Goal: Task Accomplishment & Management: Manage account settings

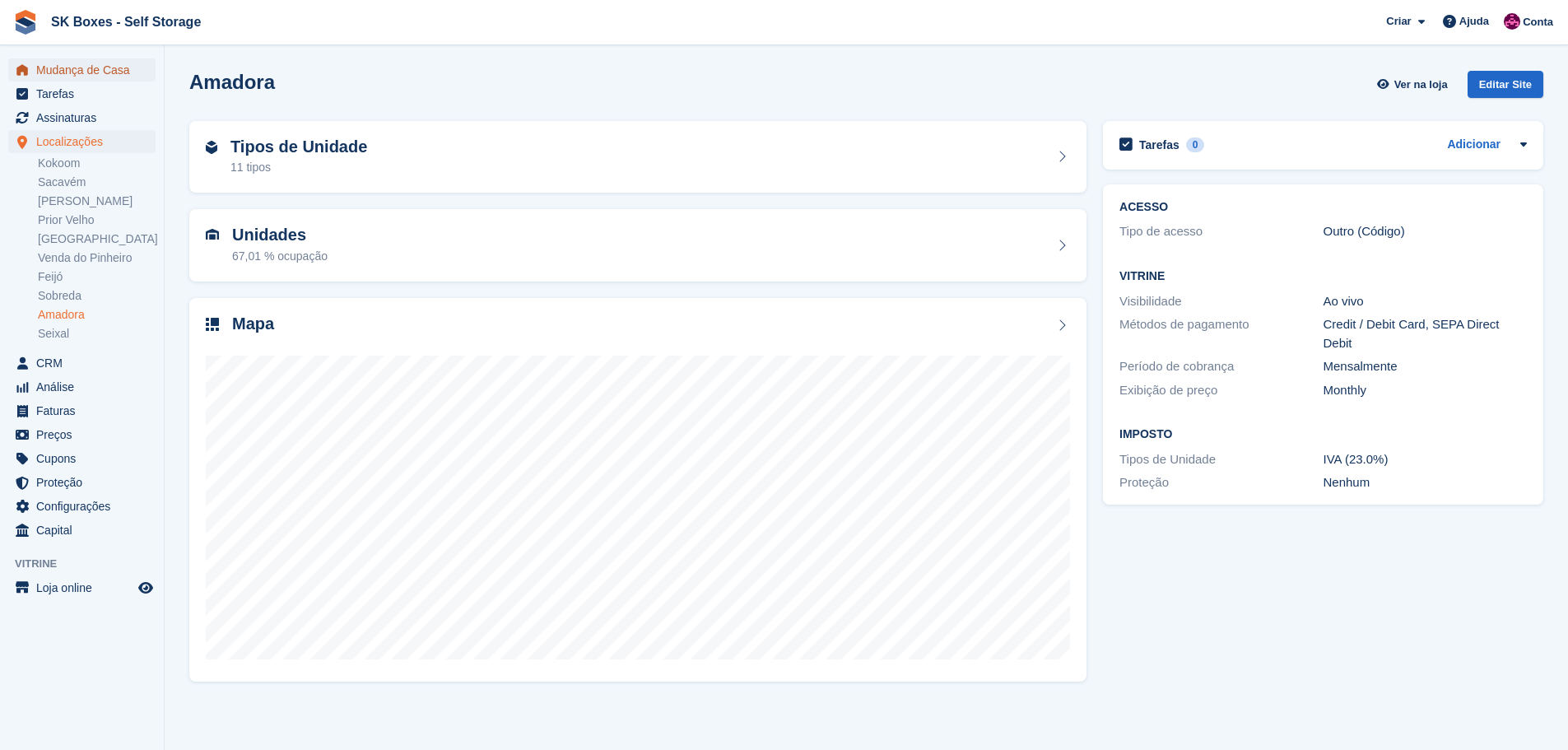
click at [103, 77] on span "Mudança de Casa" at bounding box center [85, 70] width 98 height 23
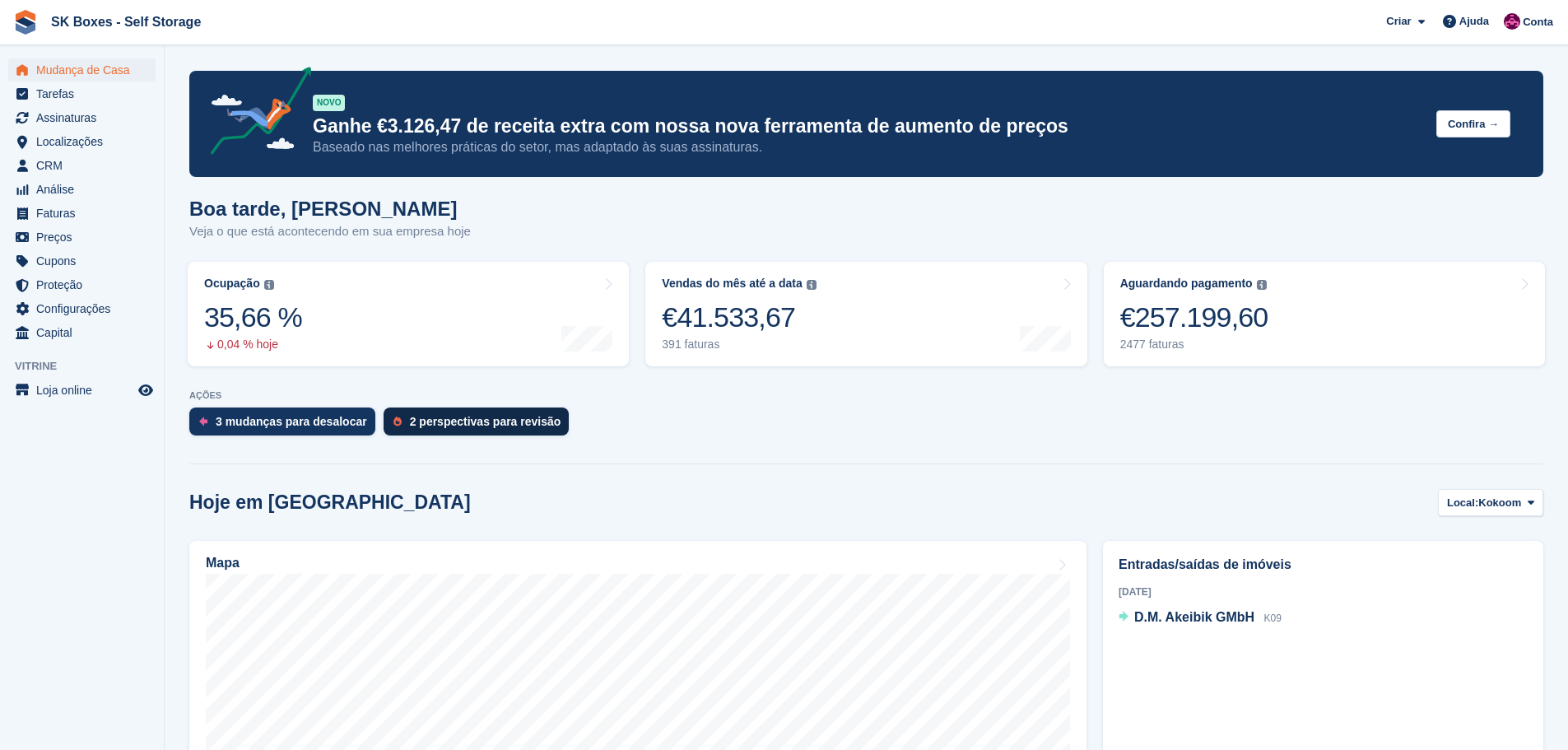
click at [465, 424] on div "2 perspectivas para revisão" at bounding box center [486, 422] width 152 height 13
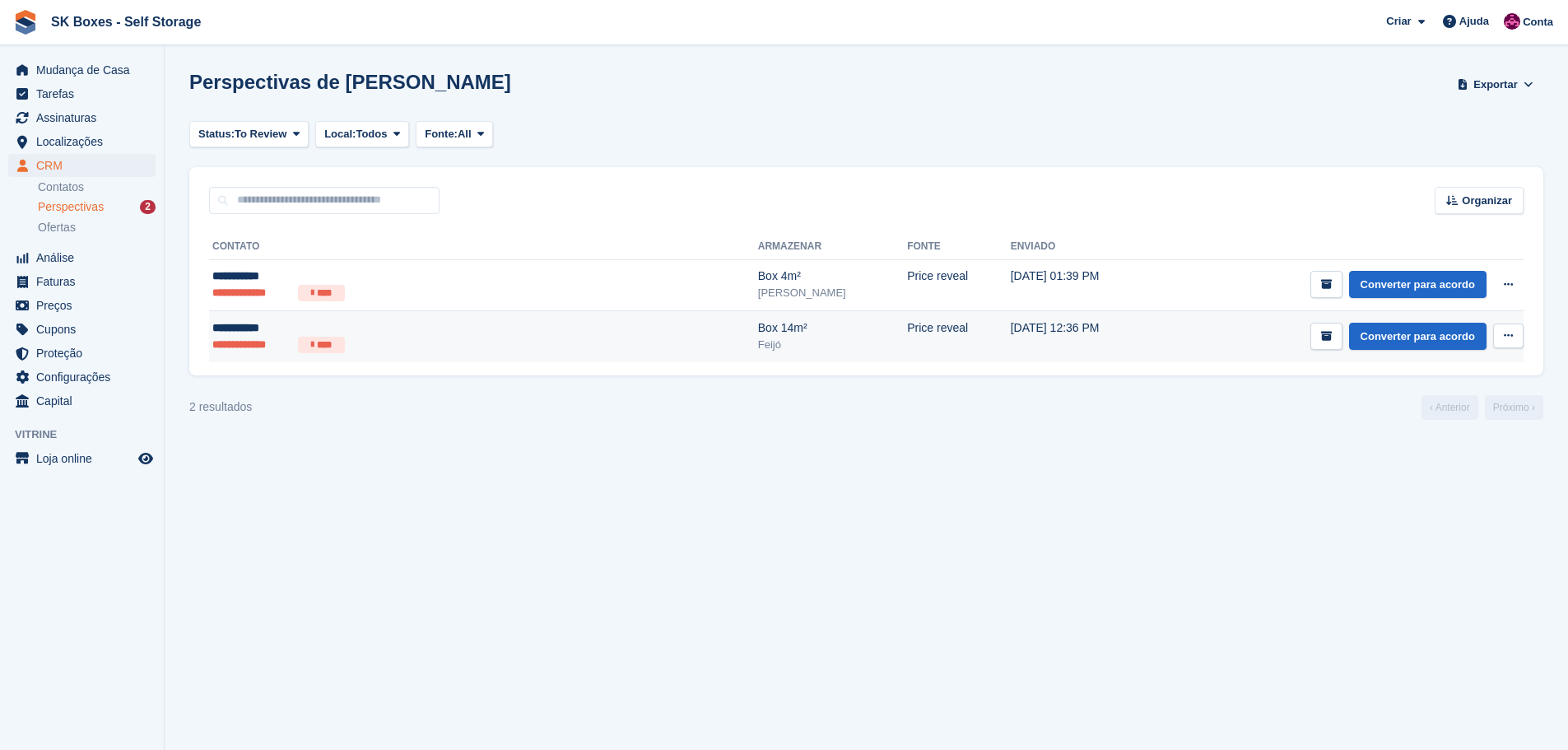
click at [265, 341] on li "**********" at bounding box center [252, 345] width 79 height 17
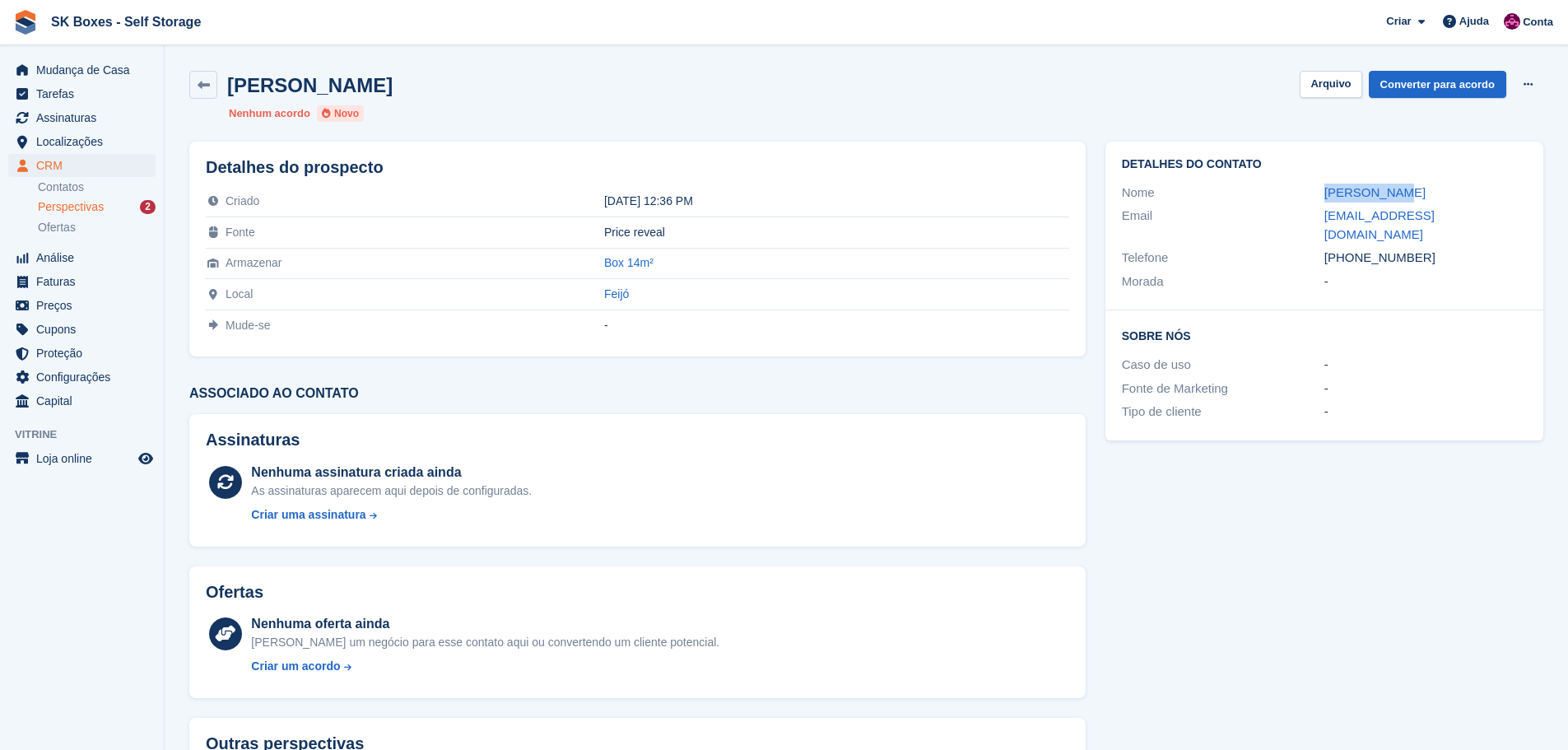
drag, startPoint x: 1296, startPoint y: 194, endPoint x: 1403, endPoint y: 187, distance: 107.2
click at [1403, 187] on div "Nome Sofia Nunes" at bounding box center [1325, 192] width 405 height 24
copy div "Sofia Nunes"
drag, startPoint x: 1422, startPoint y: 245, endPoint x: 1351, endPoint y: 242, distance: 71.1
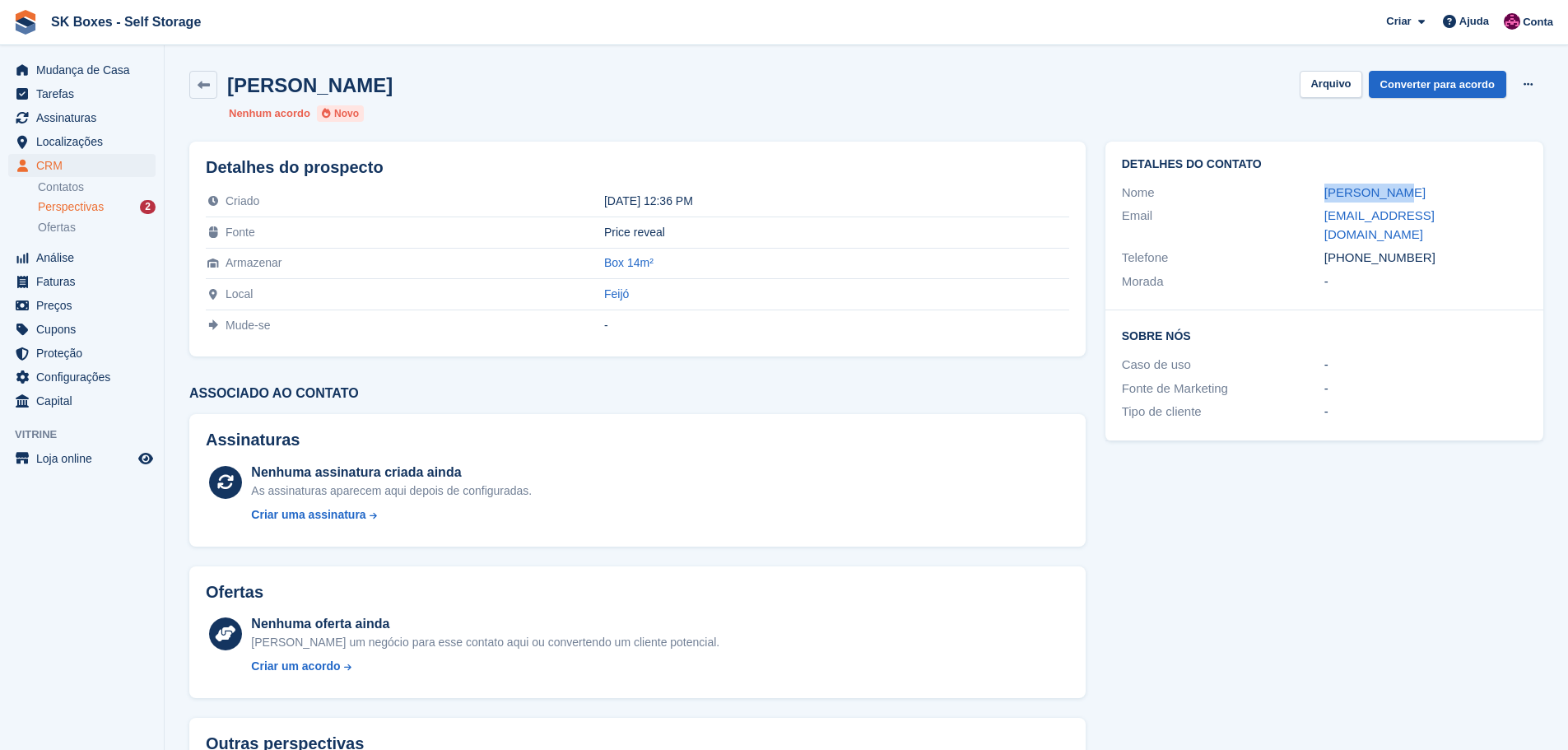
click at [1351, 248] on div "+351936194540" at bounding box center [1425, 258] width 203 height 19
copy div "936194540"
drag, startPoint x: 1319, startPoint y: 212, endPoint x: 1523, endPoint y: 225, distance: 204.4
click at [1523, 225] on div "Email sofia_nunes_95@hotmail.com" at bounding box center [1325, 225] width 405 height 42
copy div "sofia_nunes_95@hotmail.com"
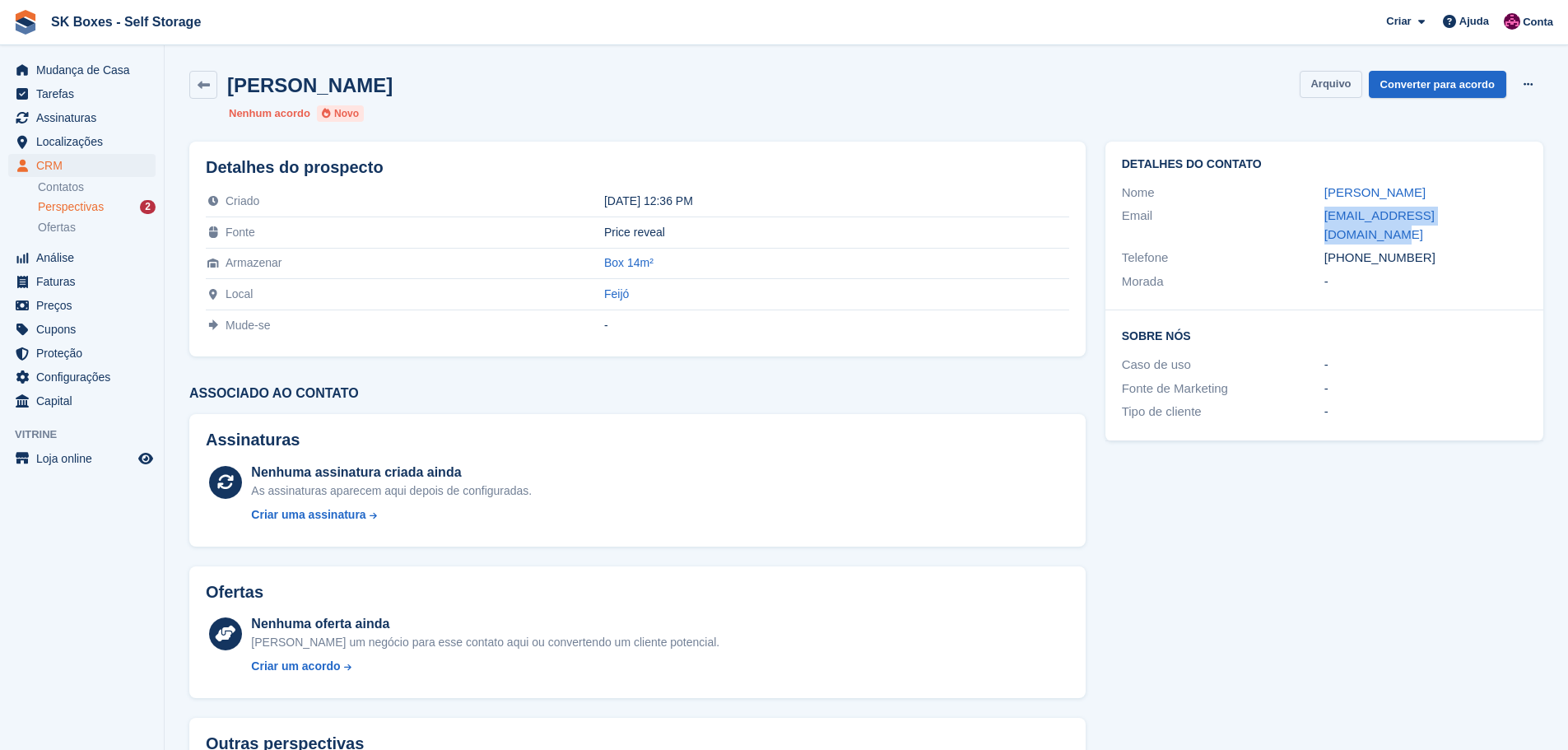
click at [1332, 78] on button "Arquivo" at bounding box center [1330, 84] width 62 height 28
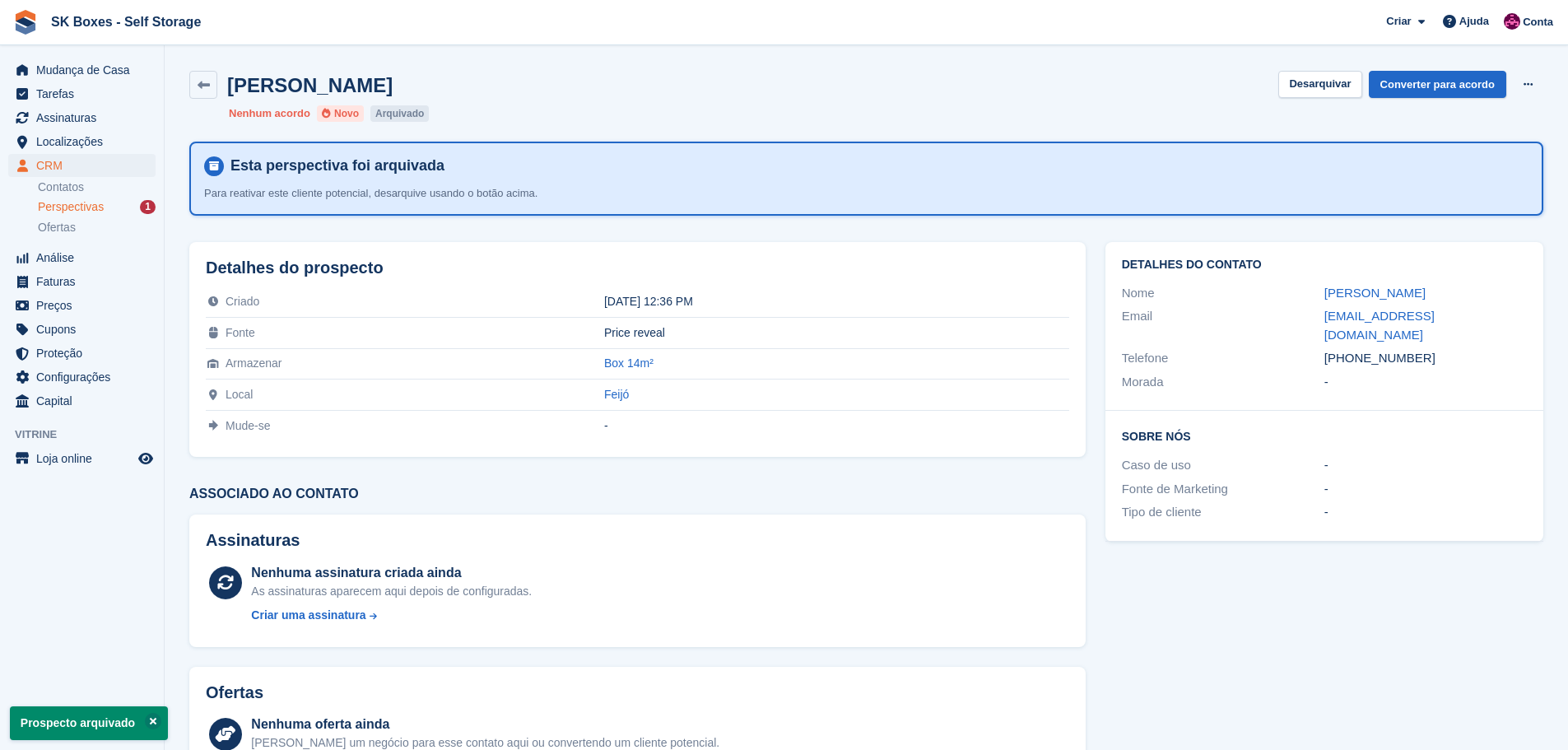
click at [87, 203] on span "Perspectivas" at bounding box center [70, 207] width 66 height 16
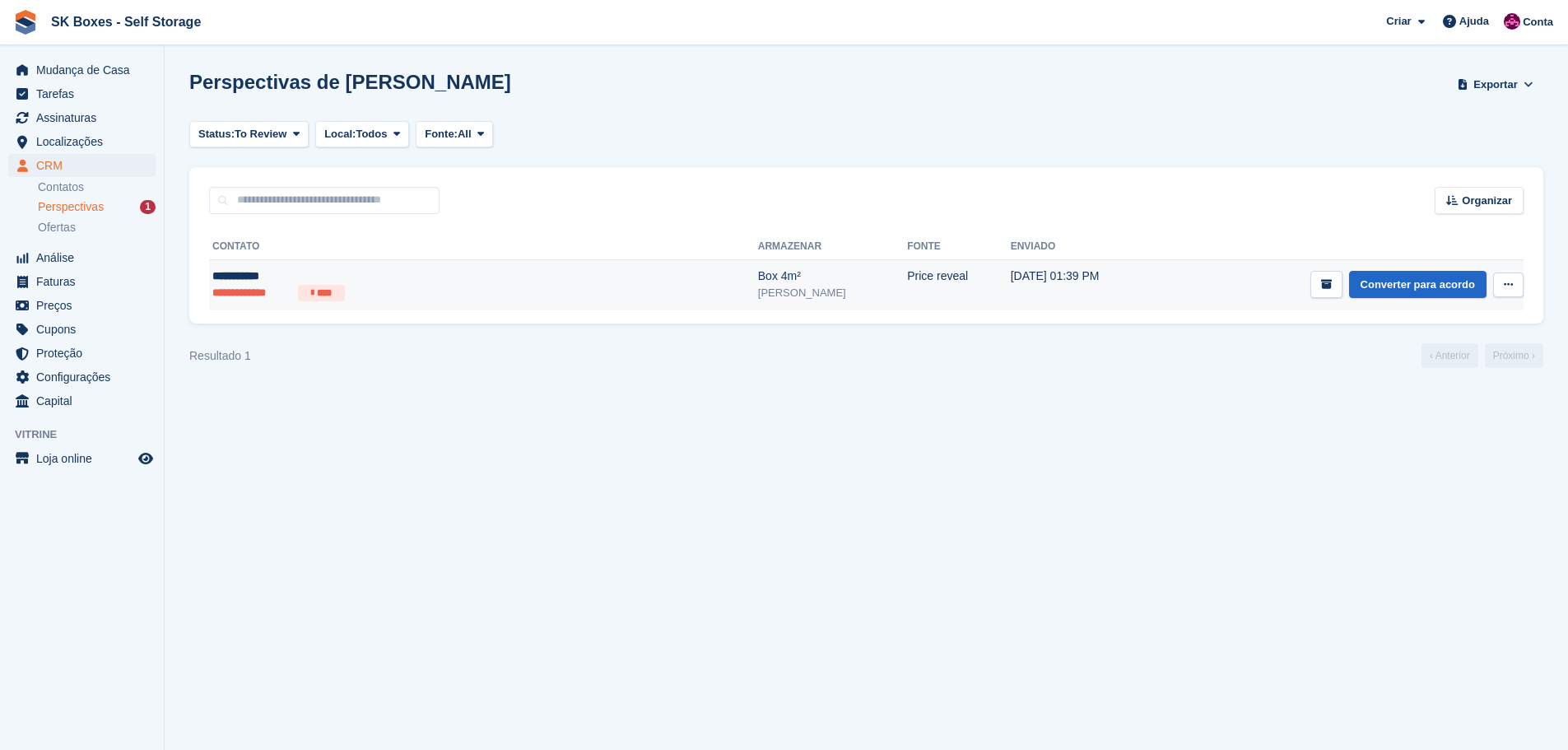
click at [278, 278] on div "**********" at bounding box center [373, 276] width 320 height 18
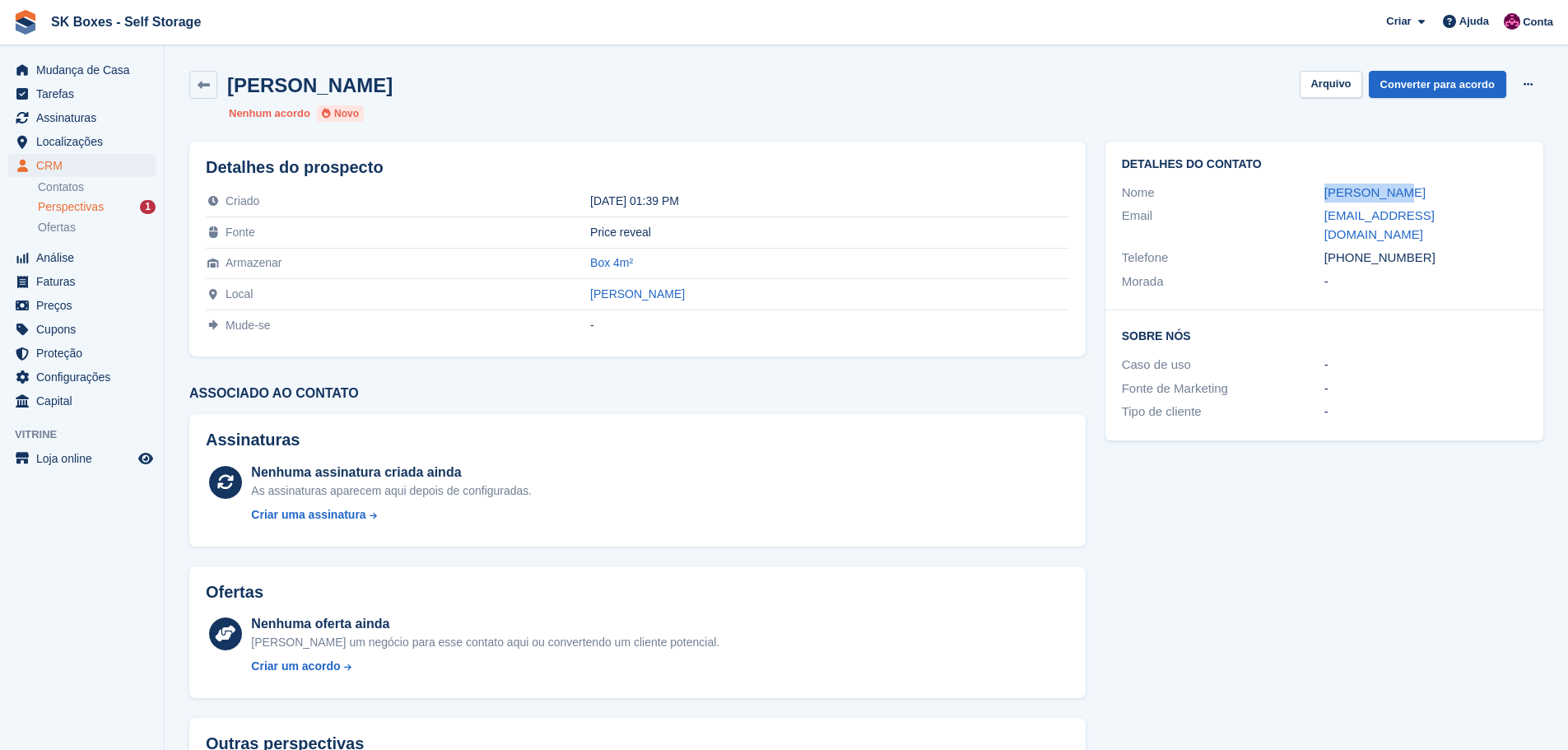
drag, startPoint x: 1315, startPoint y: 197, endPoint x: 1432, endPoint y: 193, distance: 117.1
click at [1432, 193] on div "Nome Jose mendes" at bounding box center [1325, 192] width 405 height 24
click at [1432, 193] on div "[PERSON_NAME]" at bounding box center [1425, 192] width 203 height 19
drag, startPoint x: 1316, startPoint y: 188, endPoint x: 1395, endPoint y: 187, distance: 79.0
click at [1395, 187] on div "Nome Jose mendes" at bounding box center [1325, 192] width 405 height 24
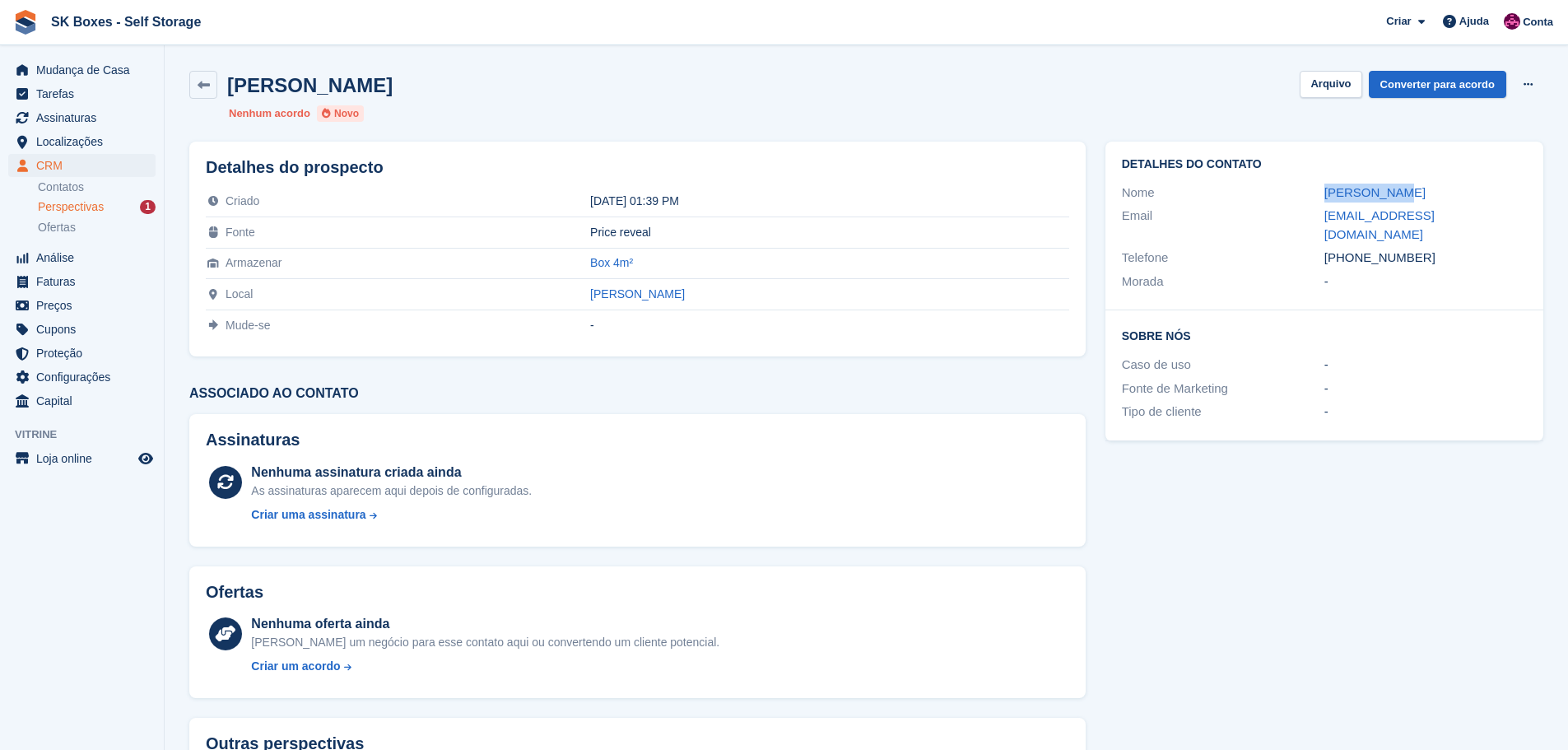
copy div "Jose mendes"
click at [100, 202] on span "Perspectivas" at bounding box center [70, 207] width 66 height 16
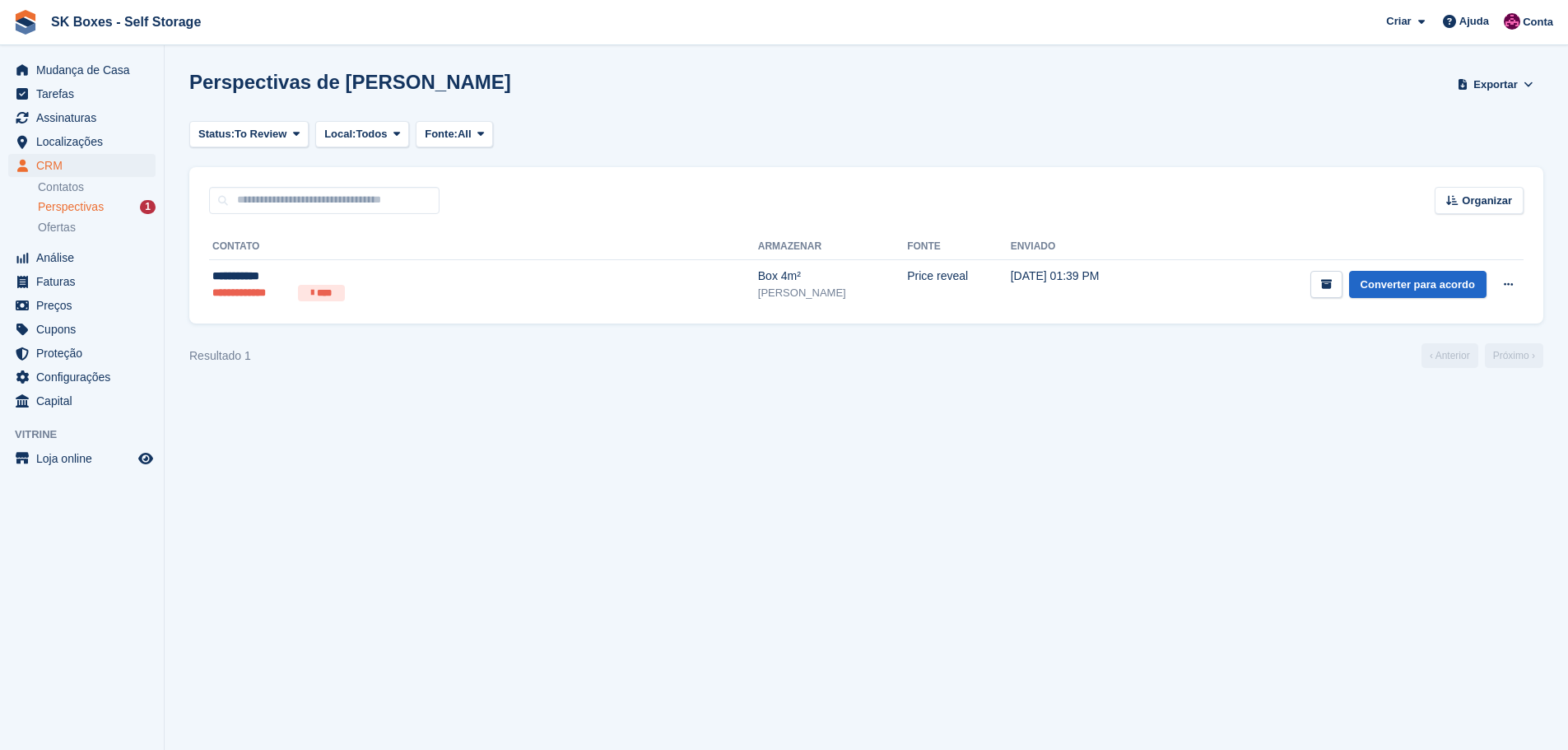
click at [228, 252] on th "Contato" at bounding box center [483, 247] width 549 height 27
click at [266, 276] on div "**********" at bounding box center [373, 276] width 320 height 18
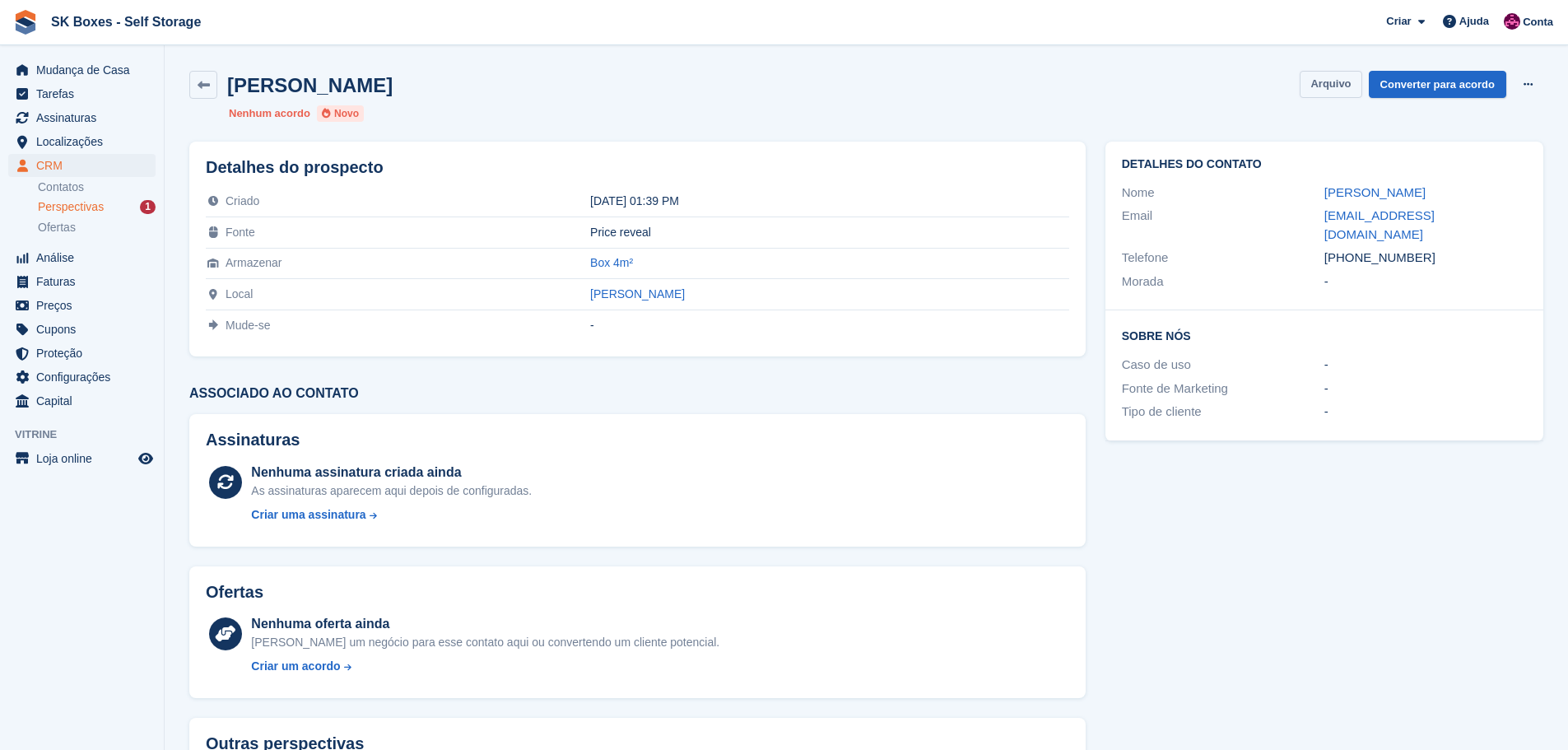
click at [1340, 74] on button "Arquivo" at bounding box center [1330, 84] width 62 height 28
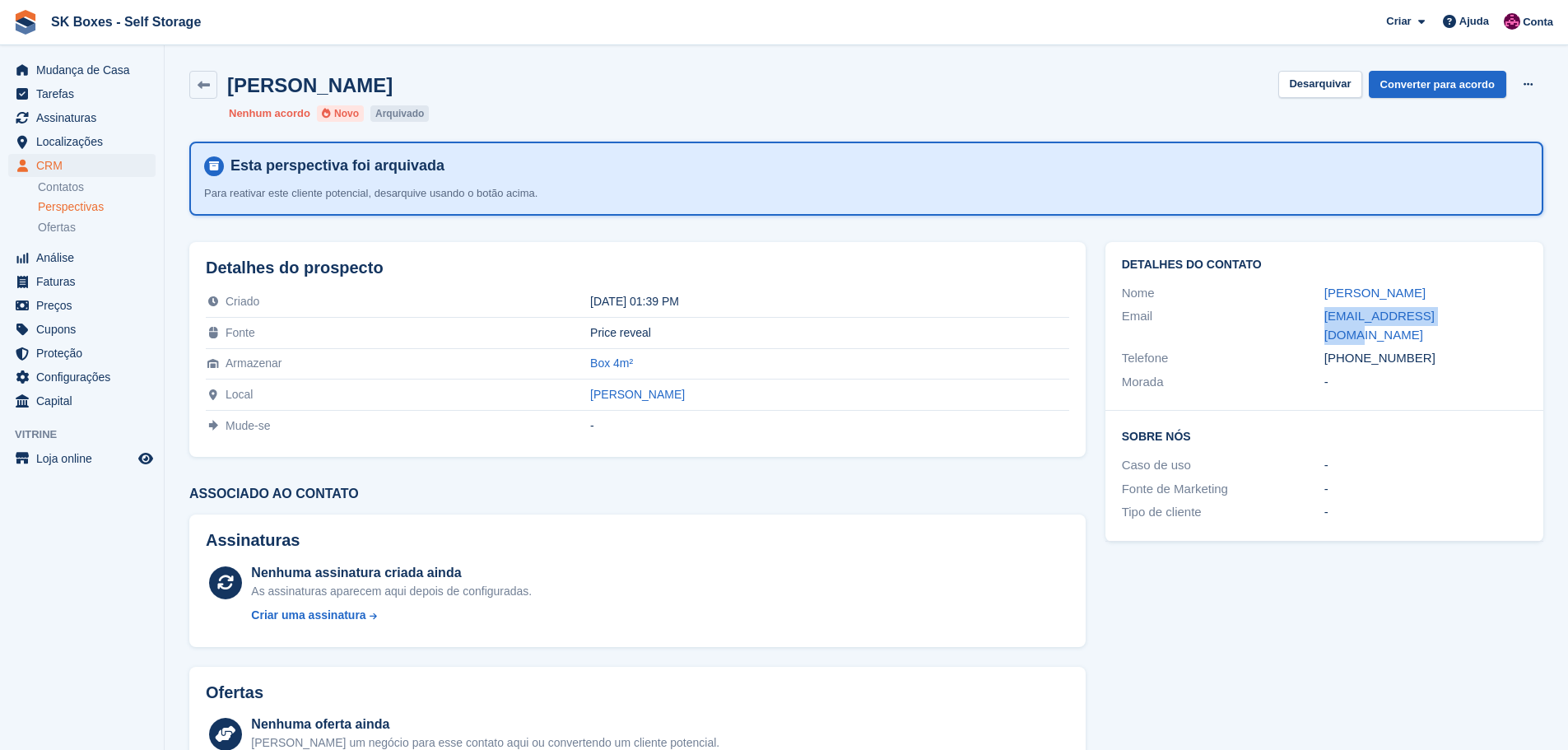
drag, startPoint x: 1321, startPoint y: 320, endPoint x: 1459, endPoint y: 314, distance: 138.1
click at [1459, 314] on div "Email [EMAIL_ADDRESS][DOMAIN_NAME]" at bounding box center [1325, 325] width 405 height 42
copy div "[EMAIL_ADDRESS][DOMAIN_NAME]"
drag, startPoint x: 1460, startPoint y: 342, endPoint x: 1350, endPoint y: 342, distance: 110.0
click at [1350, 349] on div "+351939671236" at bounding box center [1425, 358] width 203 height 19
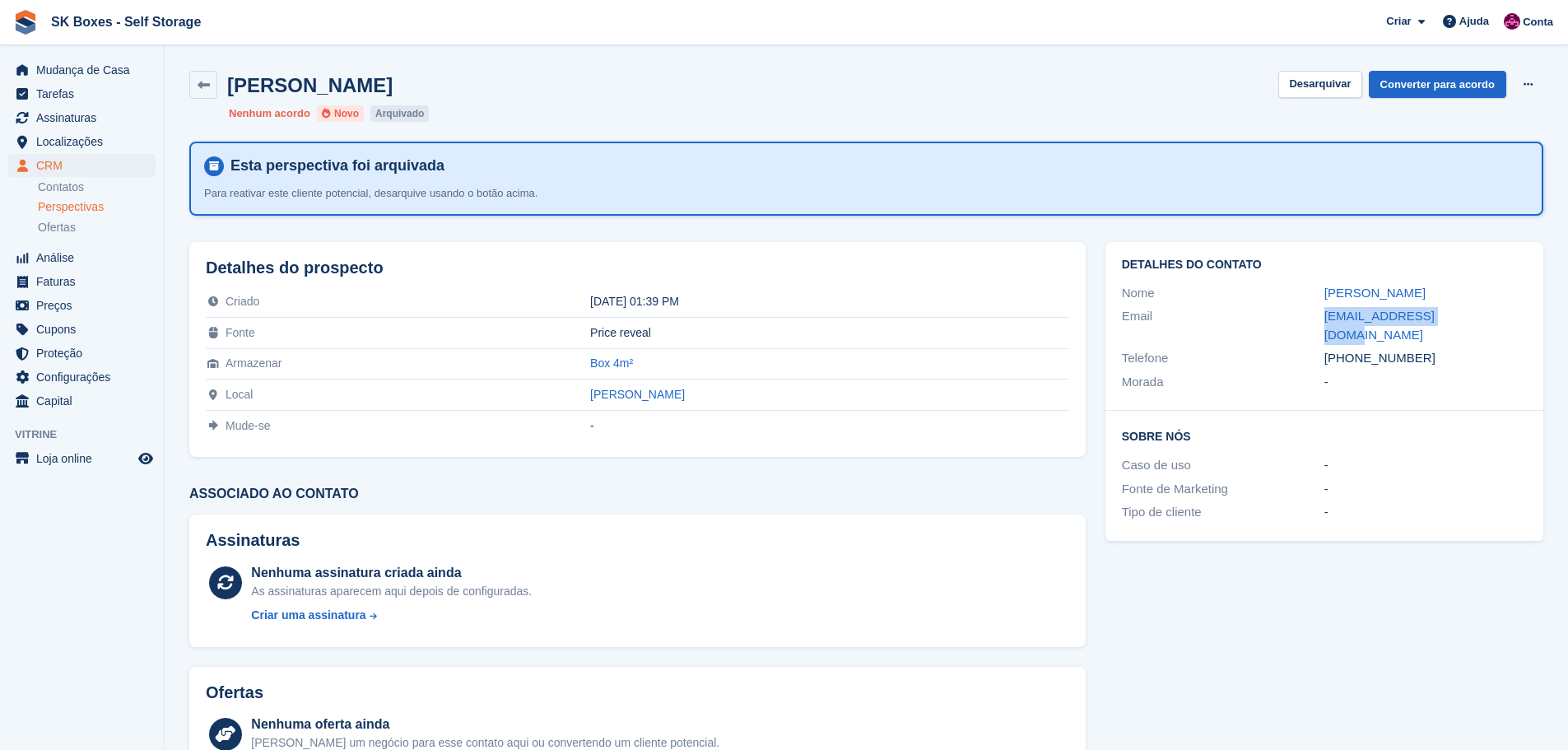
copy div "939671236"
click at [83, 74] on span "Mudança de Casa" at bounding box center [85, 70] width 98 height 23
